Goal: Complete application form

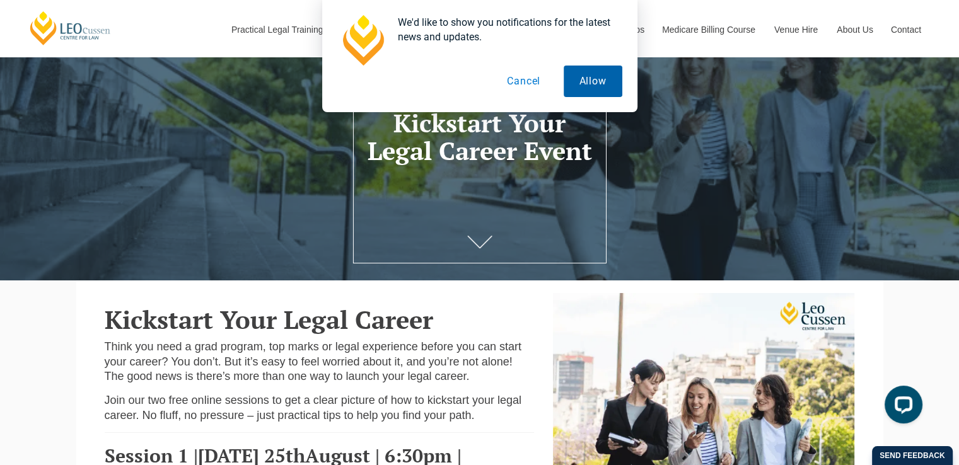
click at [578, 84] on button "Allow" at bounding box center [593, 82] width 59 height 32
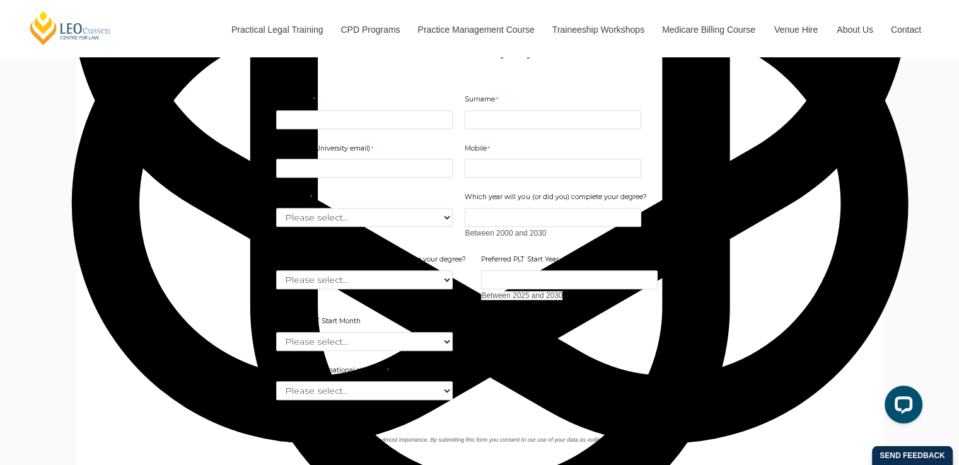
scroll to position [873, 0]
click at [299, 154] on div "Email (Non-University email) Mobile 10 characters left. University Please selec…" at bounding box center [479, 243] width 417 height 223
click at [294, 129] on input "First Name" at bounding box center [364, 119] width 177 height 19
type input "Tayyaba"
click at [472, 129] on input "Surname" at bounding box center [553, 119] width 177 height 19
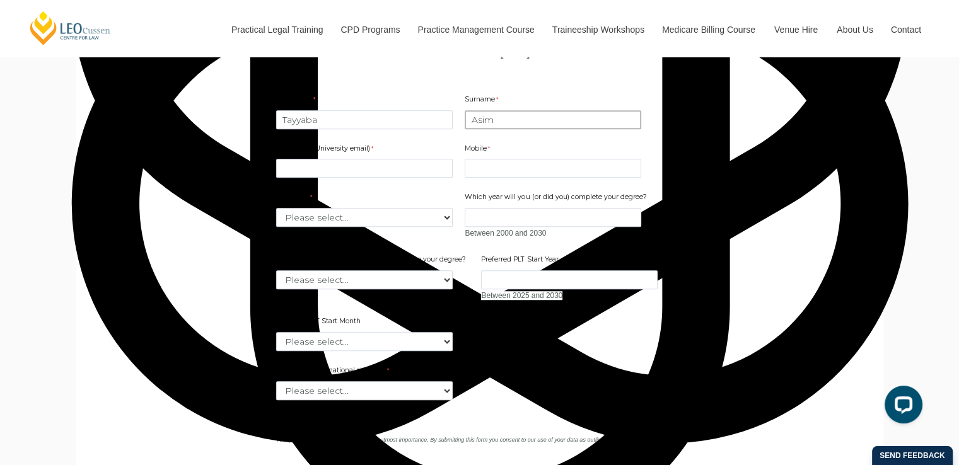
type input "Asim"
click at [356, 178] on input "Email (Non-University email)" at bounding box center [364, 168] width 177 height 19
type input "[EMAIL_ADDRESS][DOMAIN_NAME]"
type input "3005102817"
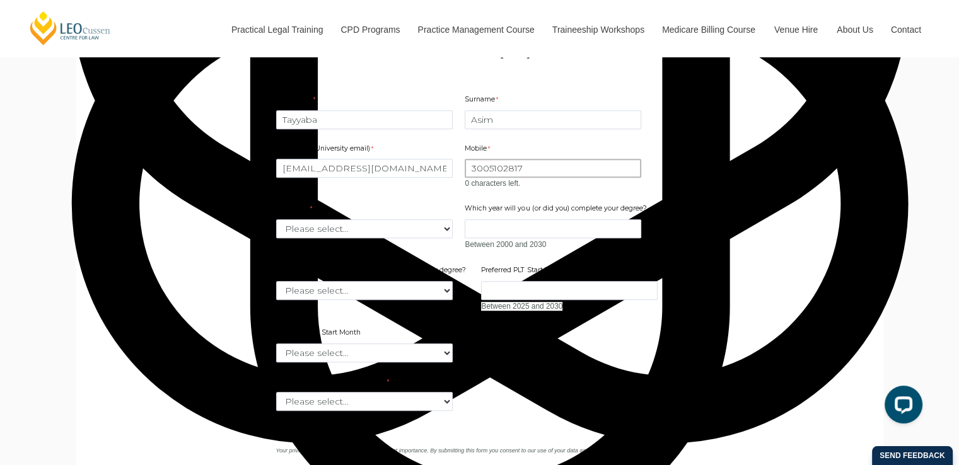
click at [468, 178] on input "3005102817" at bounding box center [553, 168] width 177 height 19
click at [523, 178] on input "3005102817" at bounding box center [553, 168] width 177 height 19
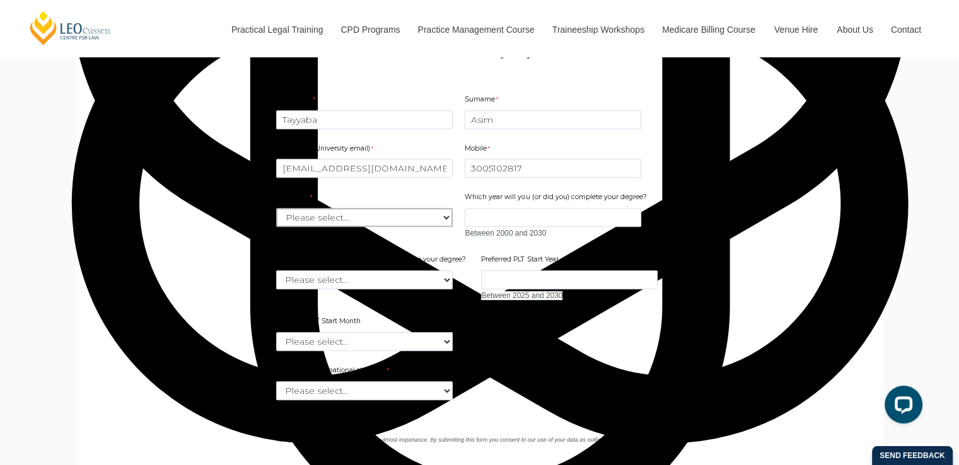
click at [376, 258] on div "Email (Non-University email) [EMAIL_ADDRESS][DOMAIN_NAME] Mobile 3005102817 0 c…" at bounding box center [479, 243] width 417 height 223
select select "tfa_2180"
click at [276, 227] on select "Please select... [GEOGRAPHIC_DATA] [GEOGRAPHIC_DATA] [GEOGRAPHIC_DATA] [GEOGRAP…" at bounding box center [364, 217] width 177 height 19
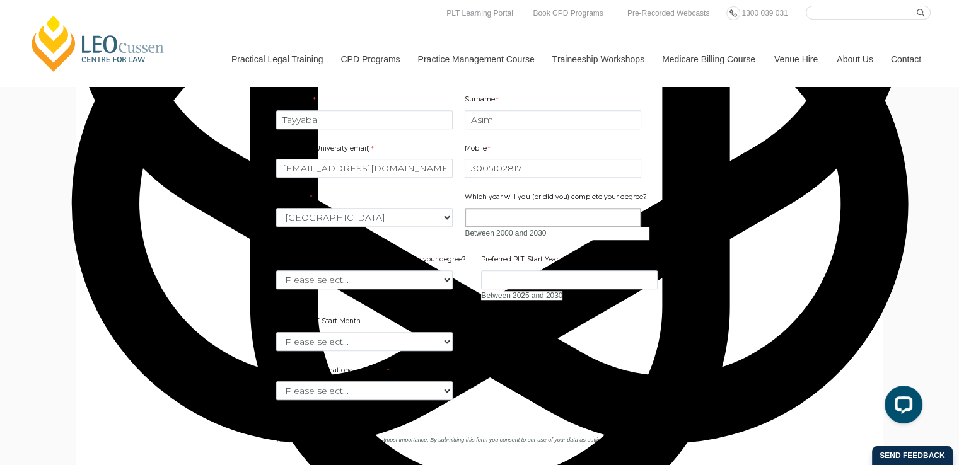
click at [488, 227] on input "Which year will you (or did you) complete your degree?" at bounding box center [553, 217] width 177 height 19
type input "2028"
click at [444, 289] on select "Please select... January February March April May June July August September Oc…" at bounding box center [364, 279] width 177 height 19
select select "tfa_2227"
click at [276, 289] on select "Please select... January February March April May June July August September Oc…" at bounding box center [364, 279] width 177 height 19
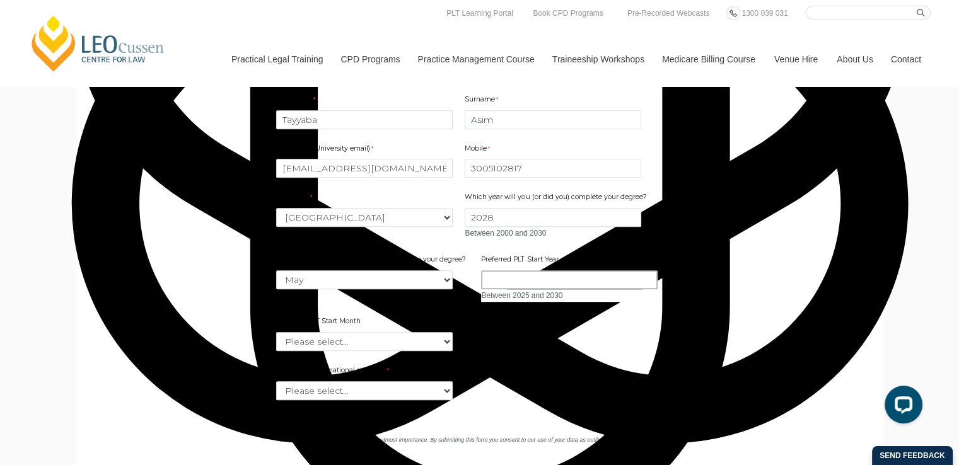
click at [527, 289] on input "Preferred PLT Start Year" at bounding box center [569, 279] width 177 height 19
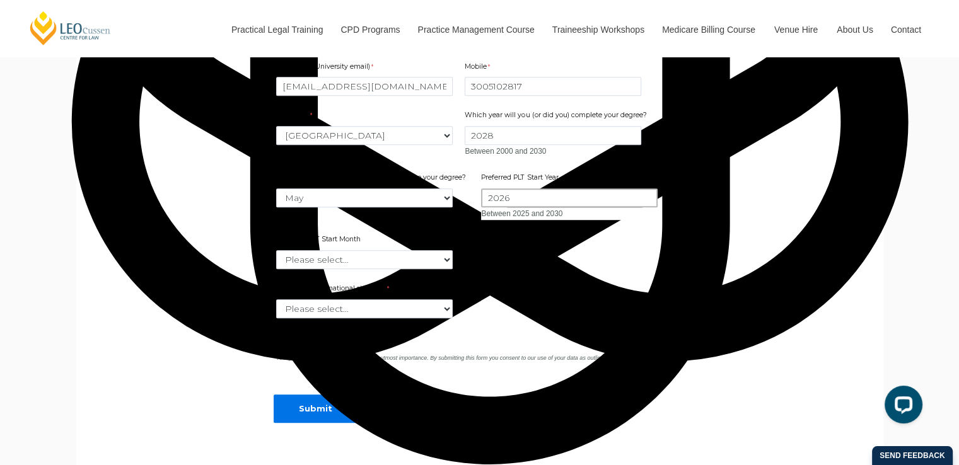
scroll to position [965, 0]
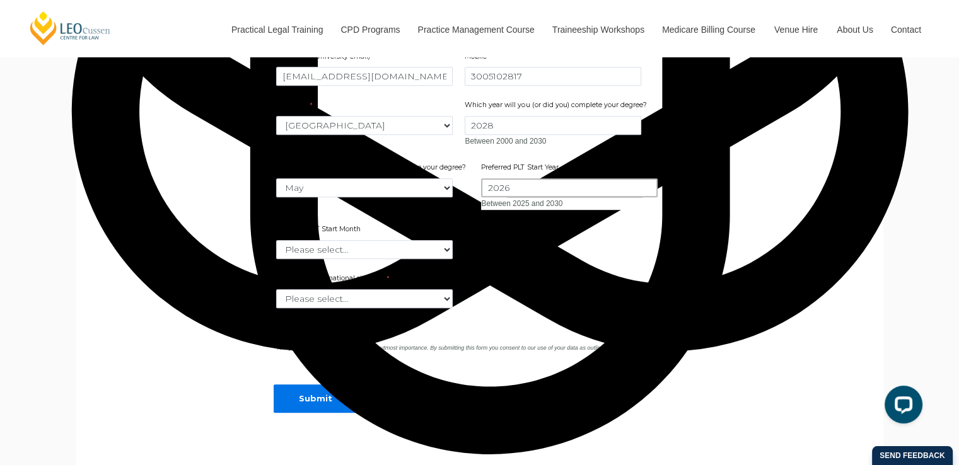
type input "2026"
click at [433, 259] on select "Please select... January February March April May June July August September Oc…" at bounding box center [364, 249] width 177 height 19
select select "tfa_2345"
click at [276, 259] on select "Please select... January February March April May June July August September Oc…" at bounding box center [364, 249] width 177 height 19
click at [433, 308] on select "Please select... Yes No" at bounding box center [364, 298] width 177 height 19
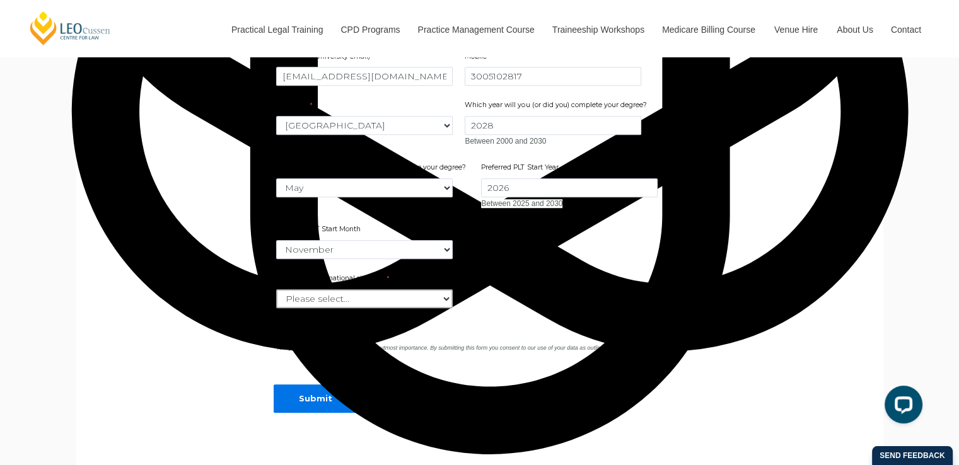
select select "tfa_59"
click at [276, 308] on select "Please select... Yes No" at bounding box center [364, 298] width 177 height 19
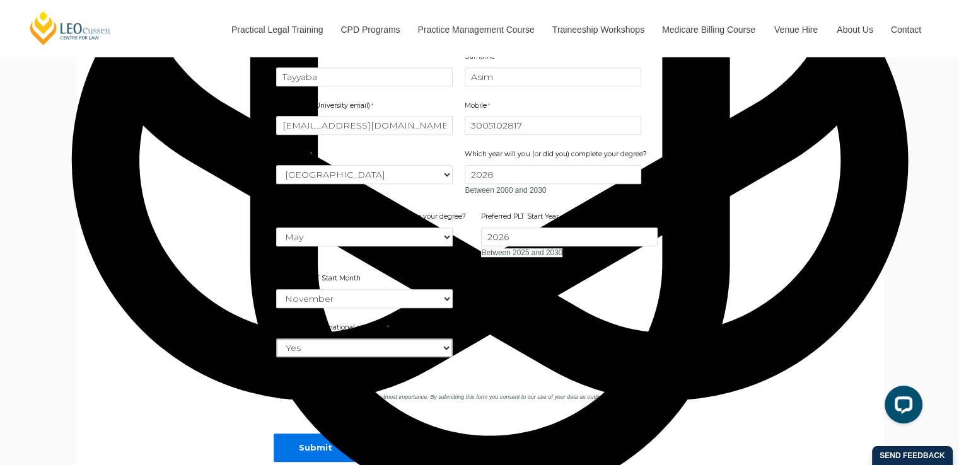
scroll to position [939, 0]
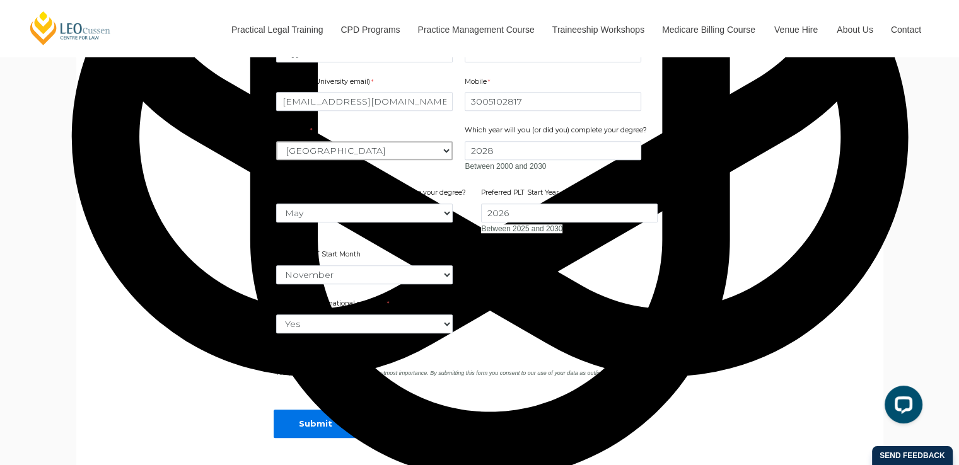
click at [417, 160] on select "Please select... [GEOGRAPHIC_DATA] [GEOGRAPHIC_DATA] [GEOGRAPHIC_DATA] [GEOGRAP…" at bounding box center [364, 150] width 177 height 19
select select "tfa_2220"
click at [276, 160] on select "Please select... [GEOGRAPHIC_DATA] [GEOGRAPHIC_DATA] [GEOGRAPHIC_DATA] [GEOGRAP…" at bounding box center [364, 150] width 177 height 19
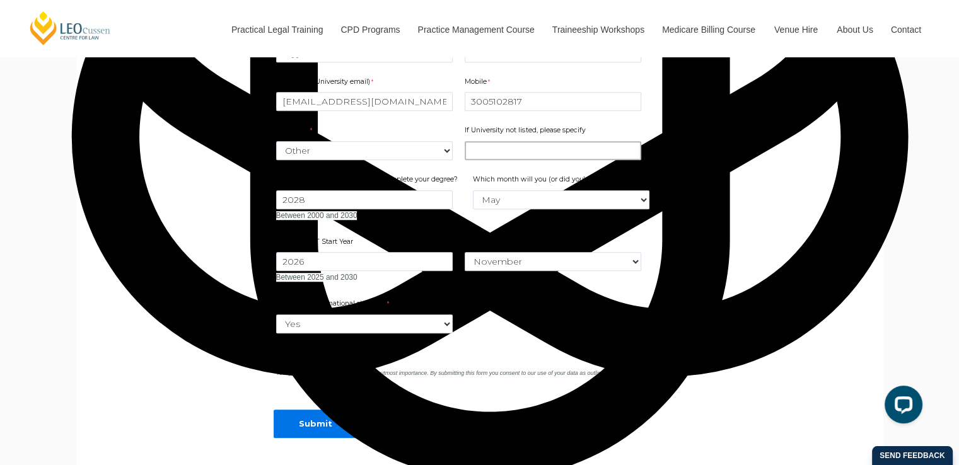
click at [512, 160] on input "If University not listed, please specify" at bounding box center [553, 150] width 177 height 19
type input "UET"
click at [341, 438] on input "Submit" at bounding box center [316, 424] width 84 height 28
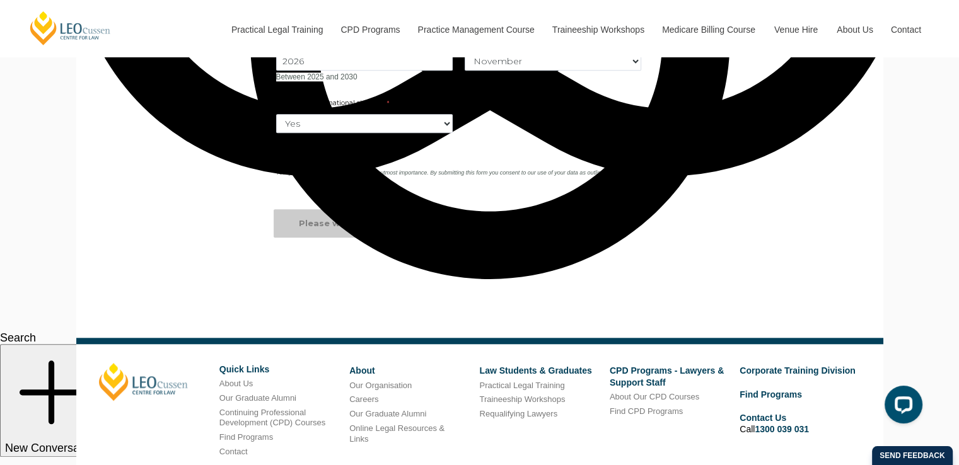
scroll to position [1157, 0]
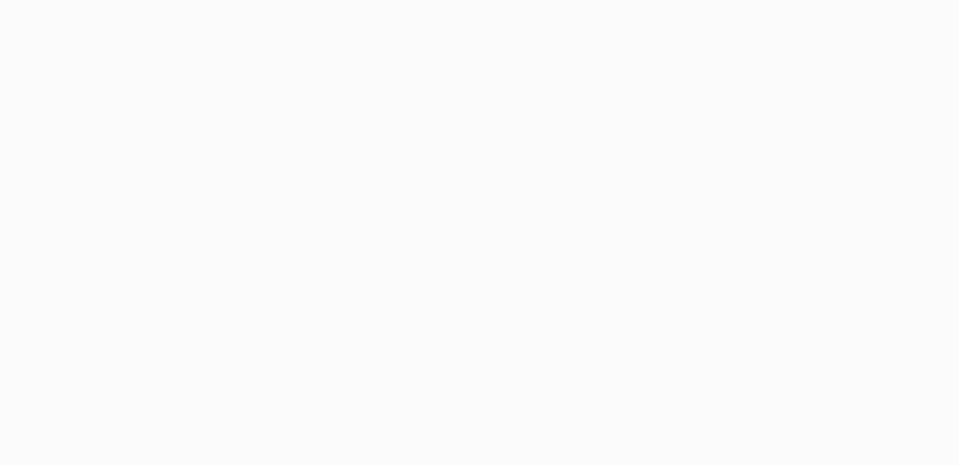
select select "tfa_2220"
select select "tfa_2227"
select select "tfa_2345"
select select "tfa_59"
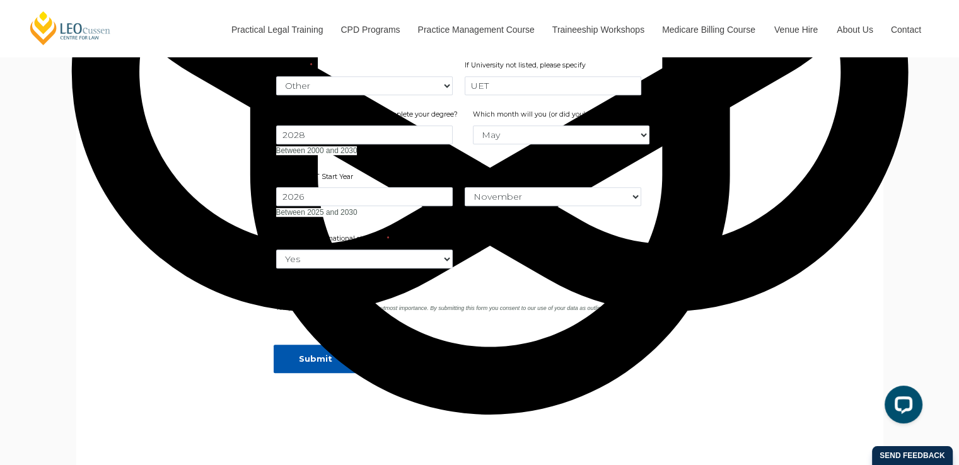
scroll to position [1004, 0]
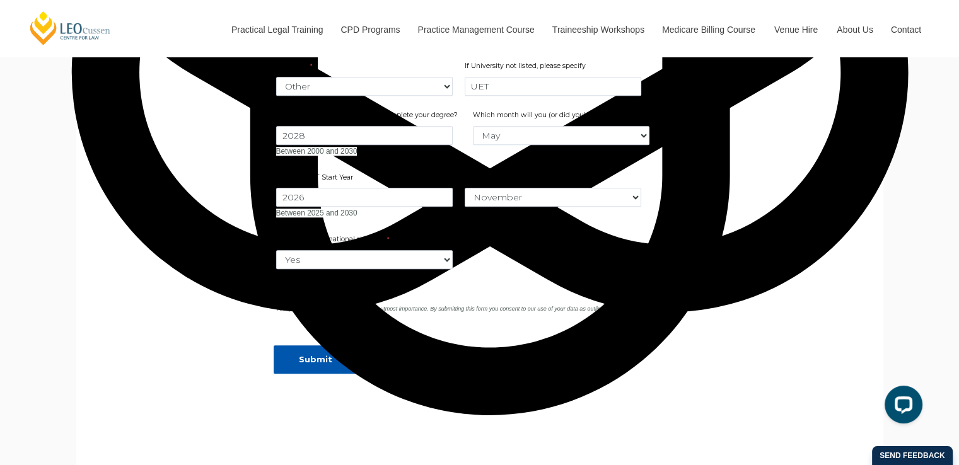
click at [317, 374] on input "Submit" at bounding box center [316, 360] width 84 height 28
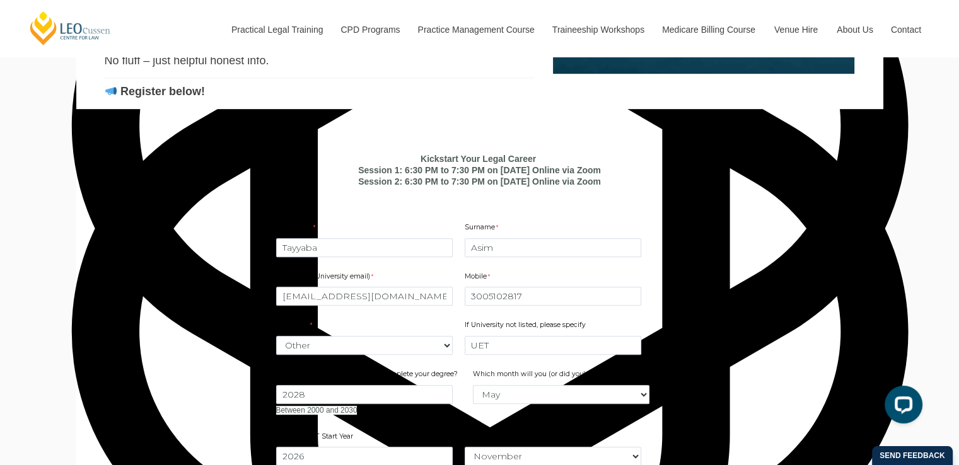
scroll to position [745, 0]
